Goal: Navigation & Orientation: Find specific page/section

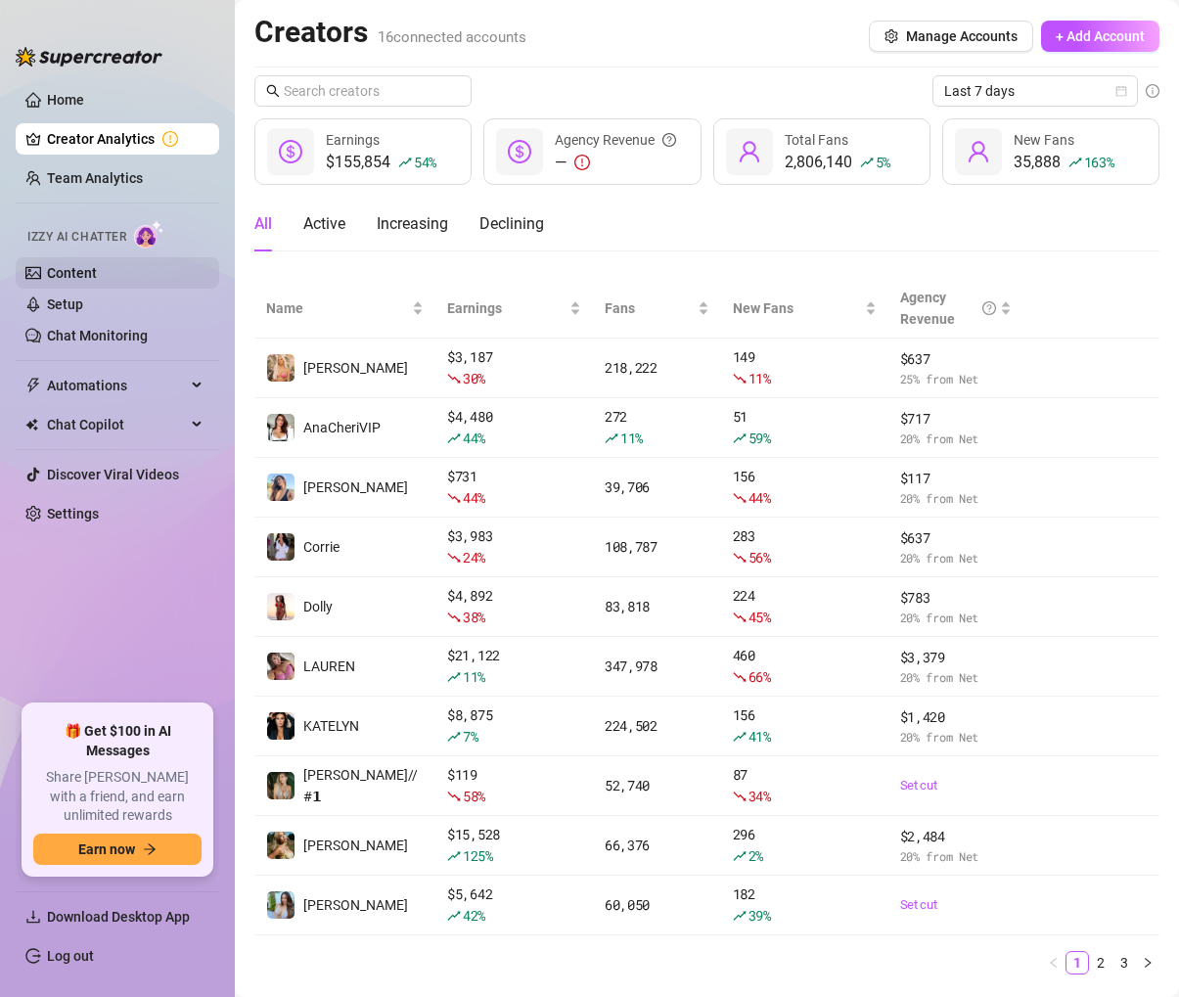
click at [87, 269] on link "Content" at bounding box center [72, 273] width 50 height 16
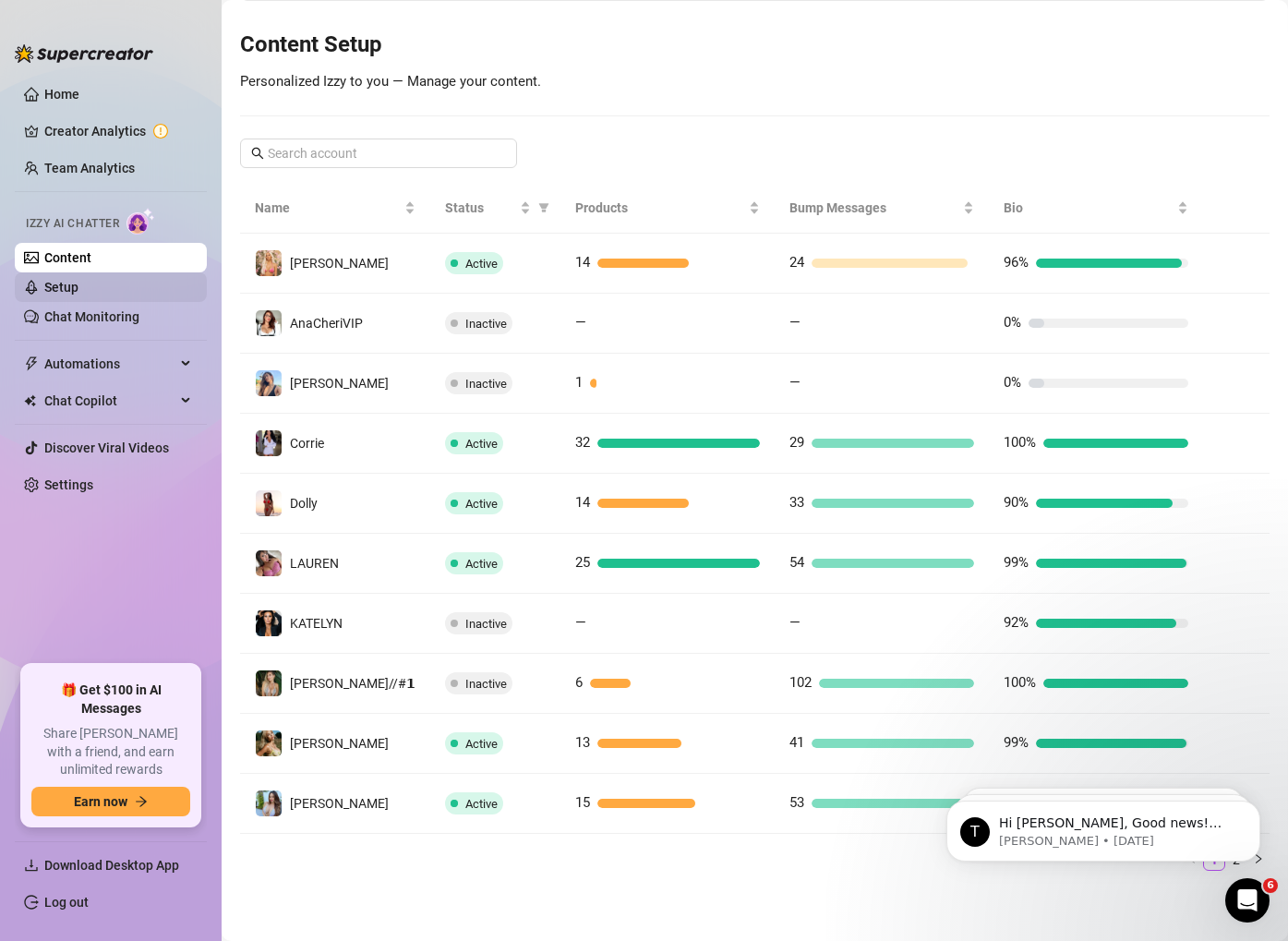
click at [78, 294] on link "Setup" at bounding box center [61, 288] width 34 height 15
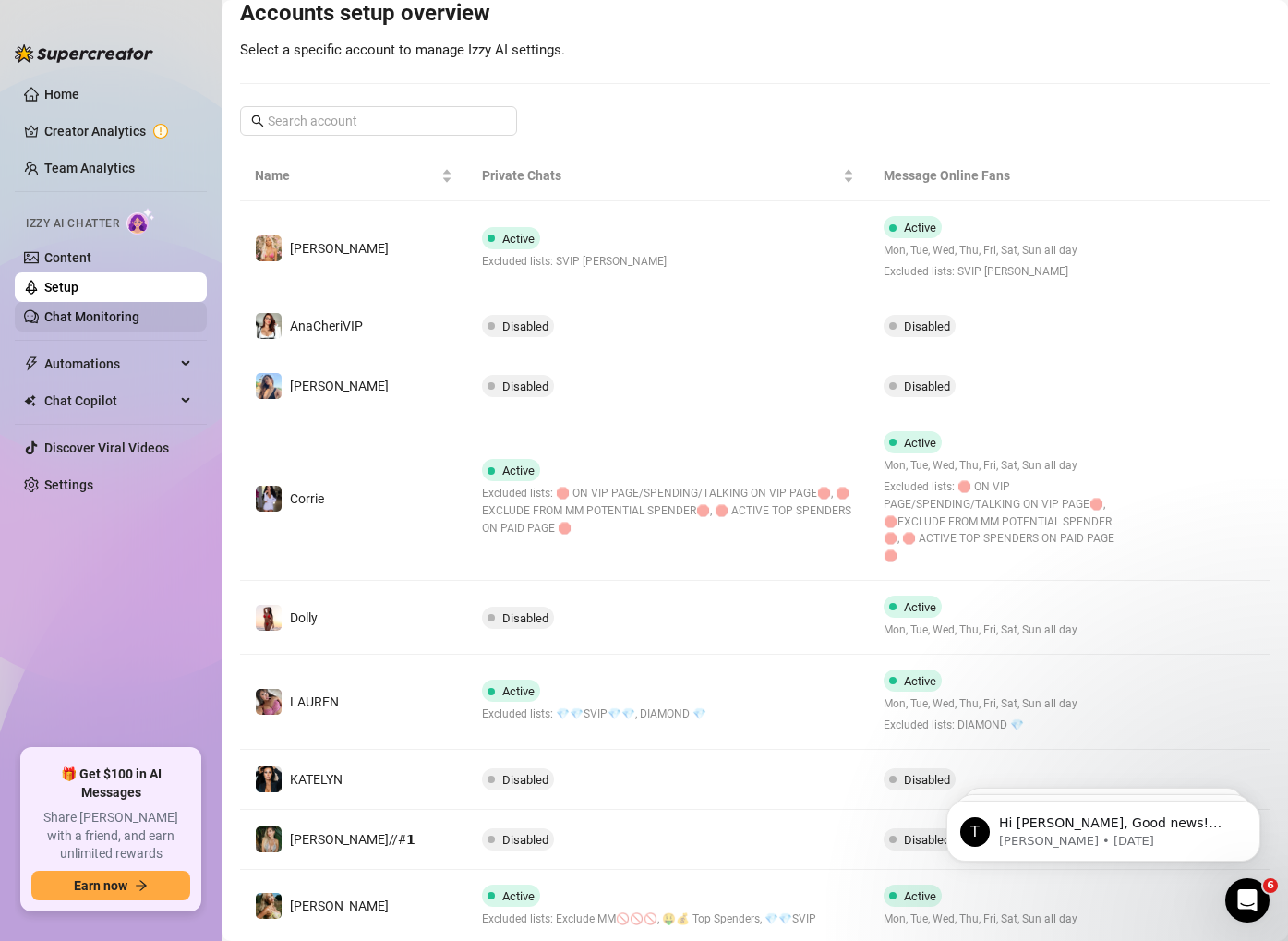
click at [115, 325] on link "Chat Monitoring" at bounding box center [92, 317] width 95 height 15
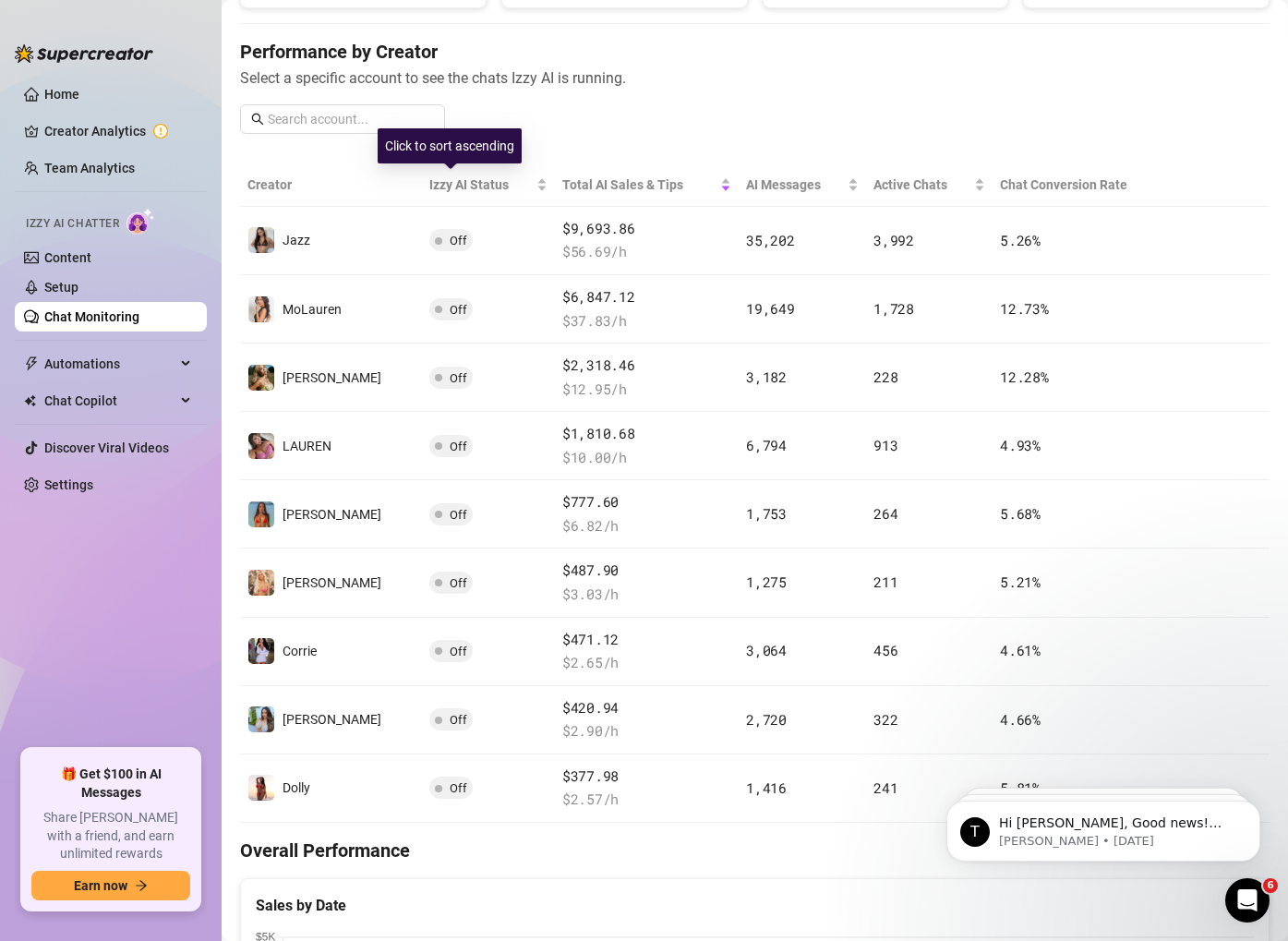
click at [524, 145] on div "Performance by Creator Select a specific account to see the chats Izzy AI is ru…" at bounding box center [754, 93] width 1029 height 109
